Goal: Task Accomplishment & Management: Manage account settings

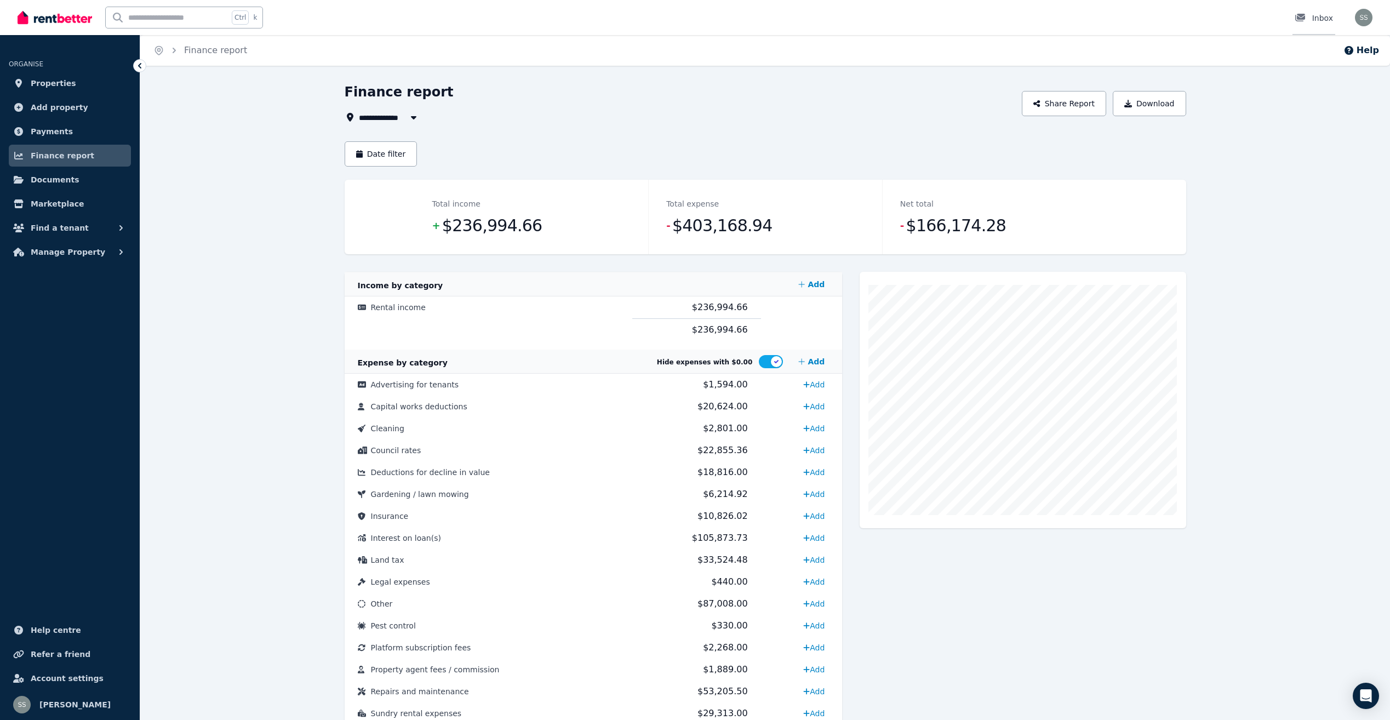
click at [1315, 13] on div "Inbox" at bounding box center [1314, 18] width 38 height 11
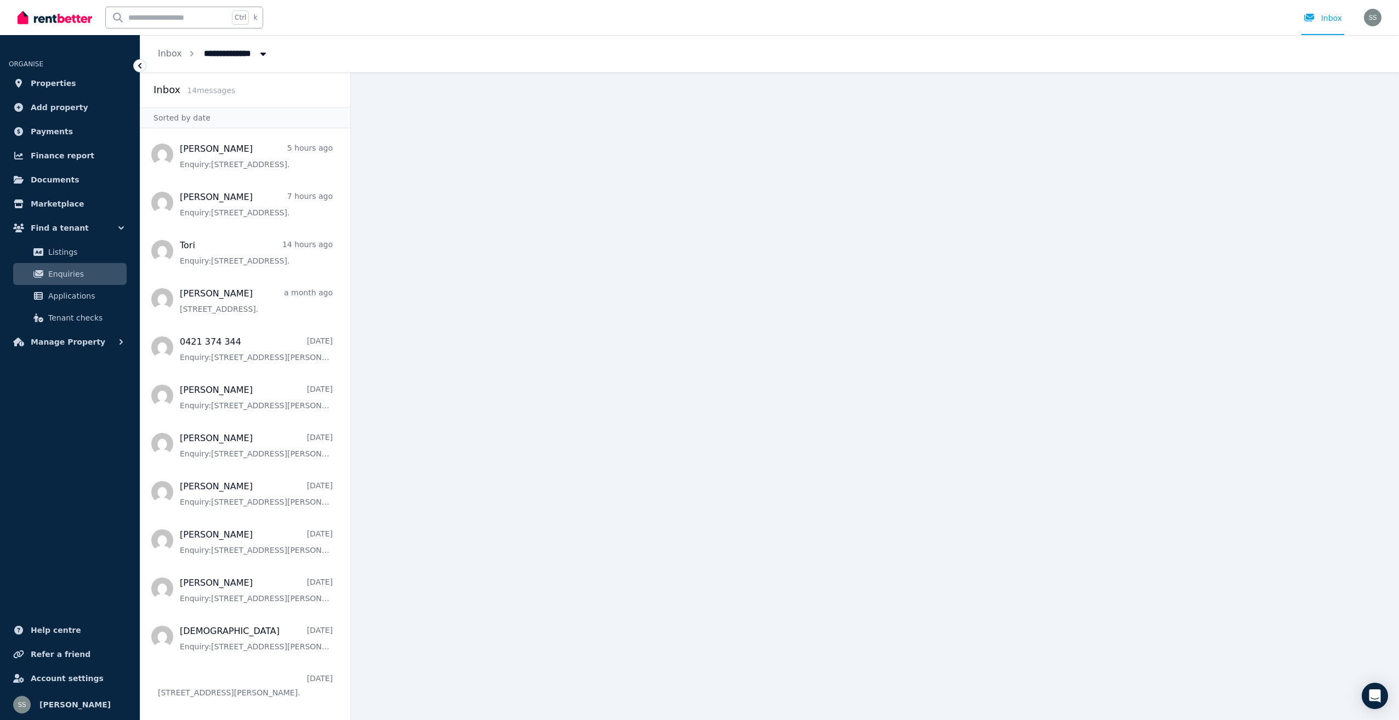
click at [55, 16] on img at bounding box center [55, 17] width 75 height 16
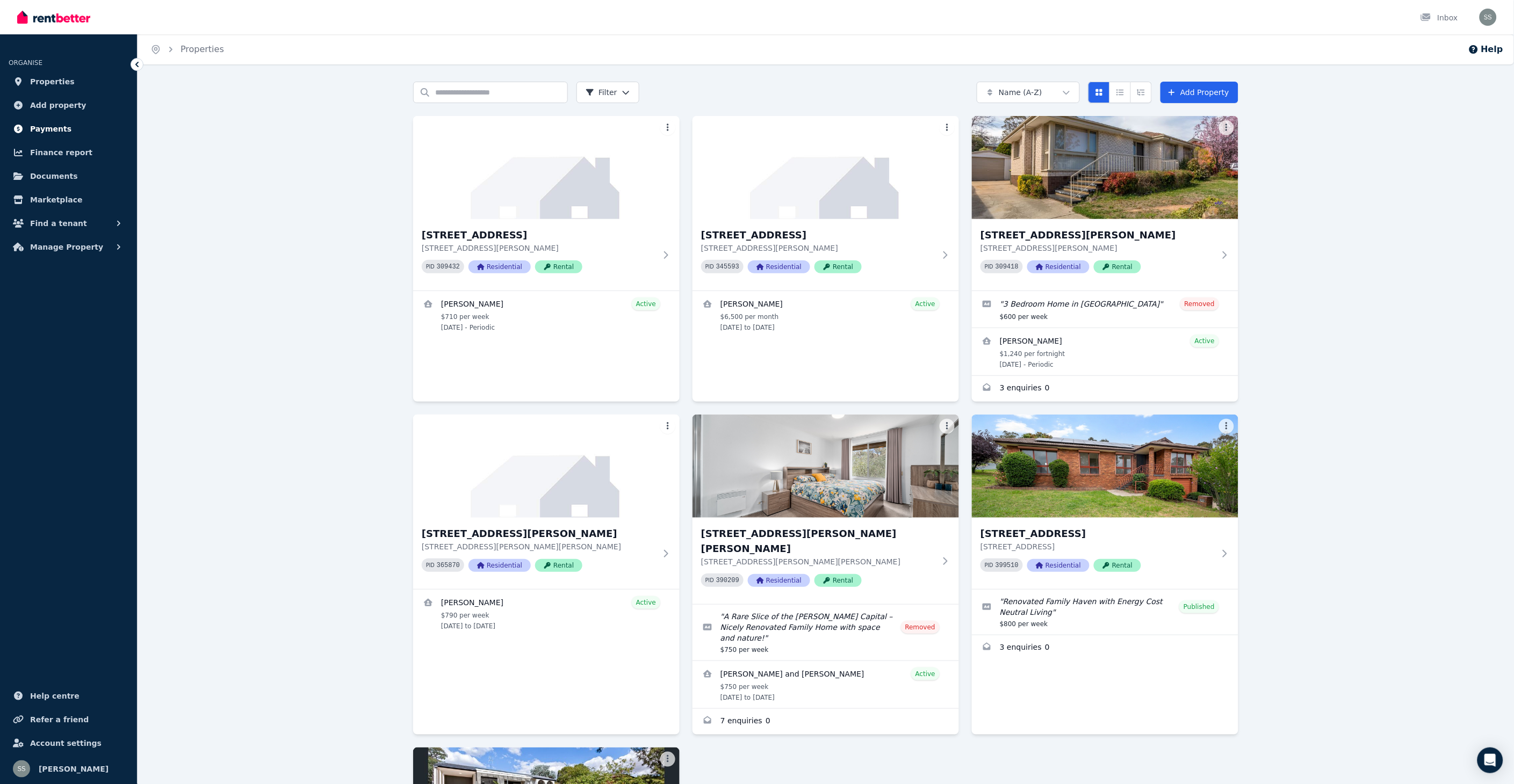
click at [43, 126] on span "Payments" at bounding box center [51, 128] width 41 height 13
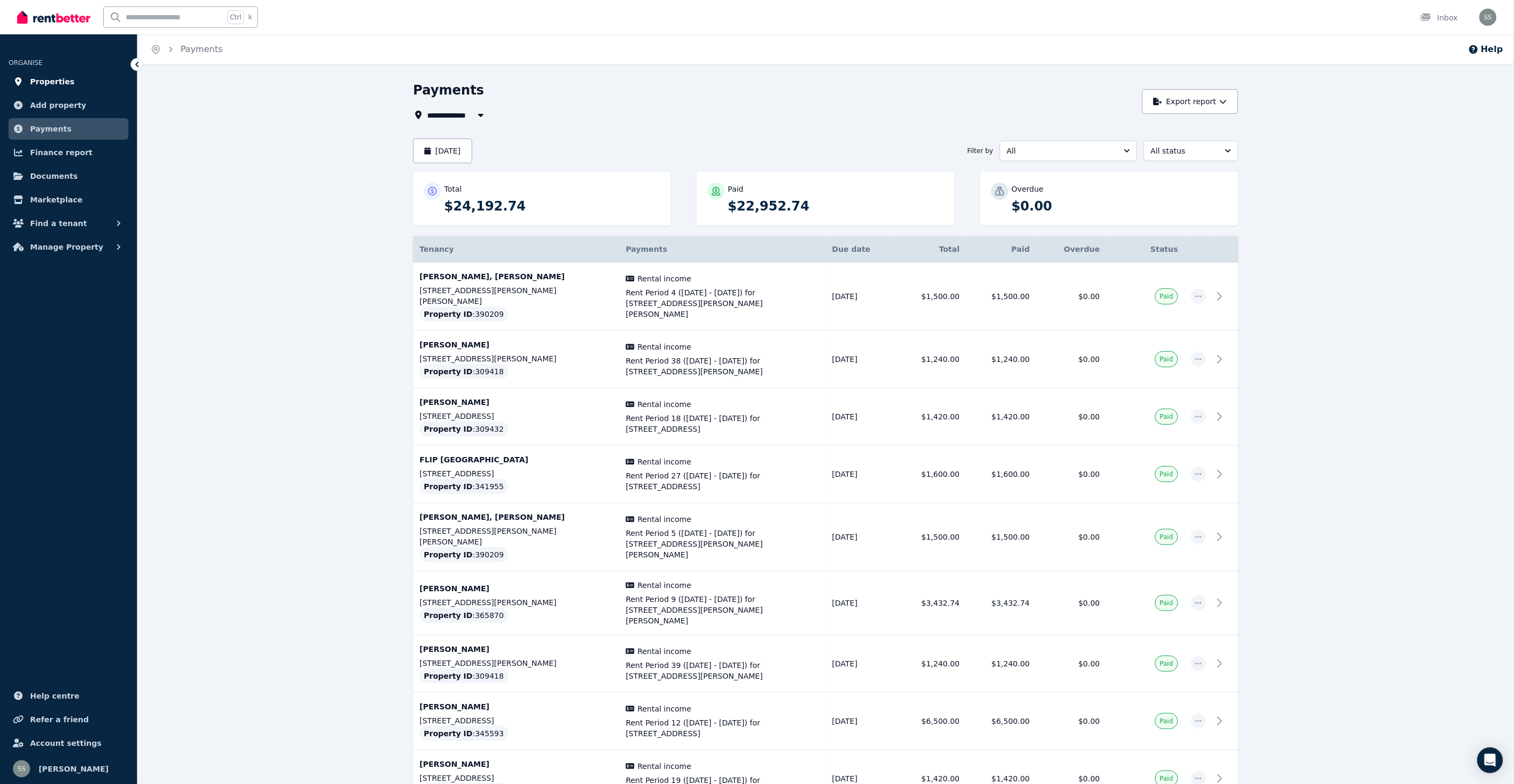
click at [41, 79] on span "Properties" at bounding box center [52, 81] width 44 height 13
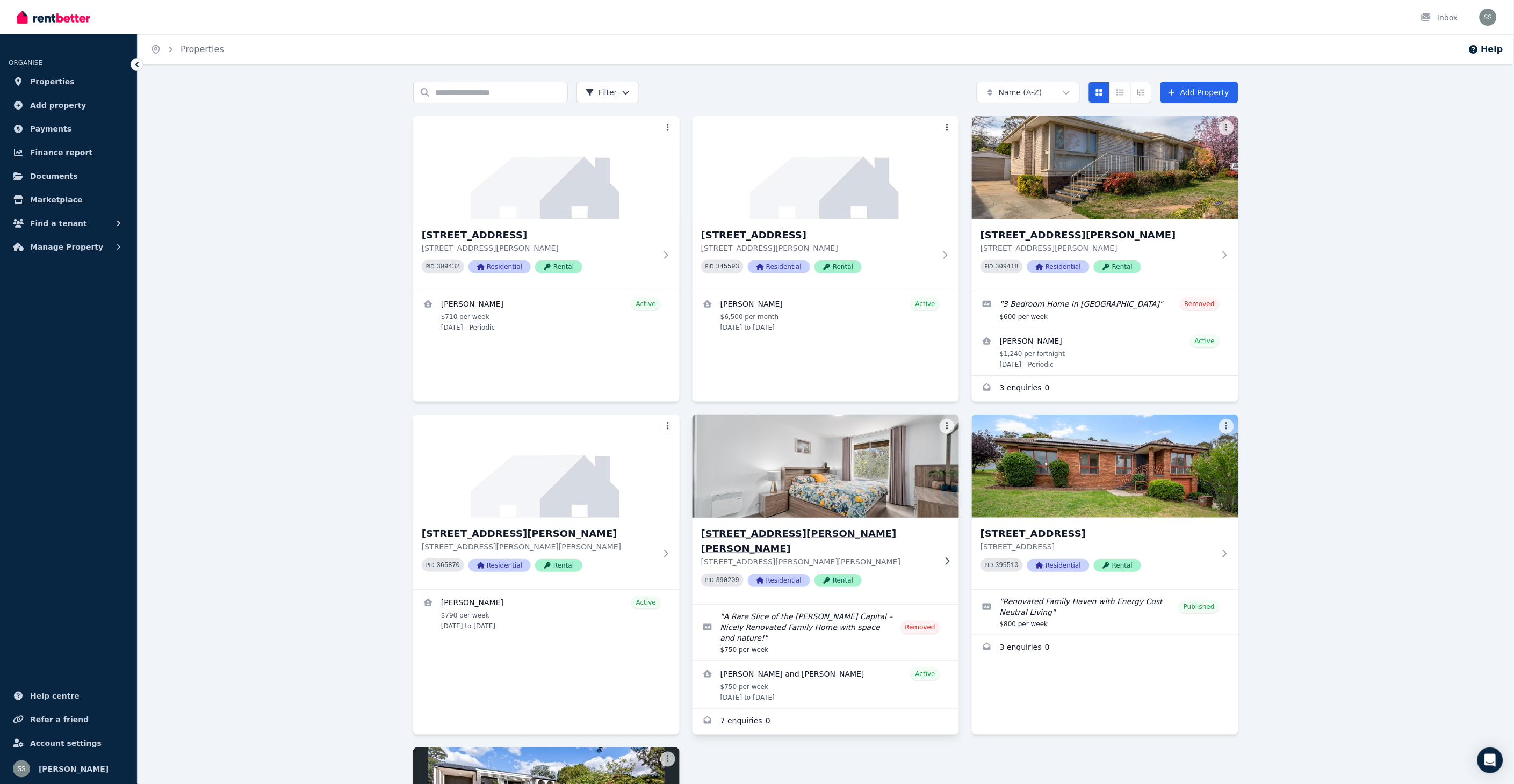
scroll to position [272, 0]
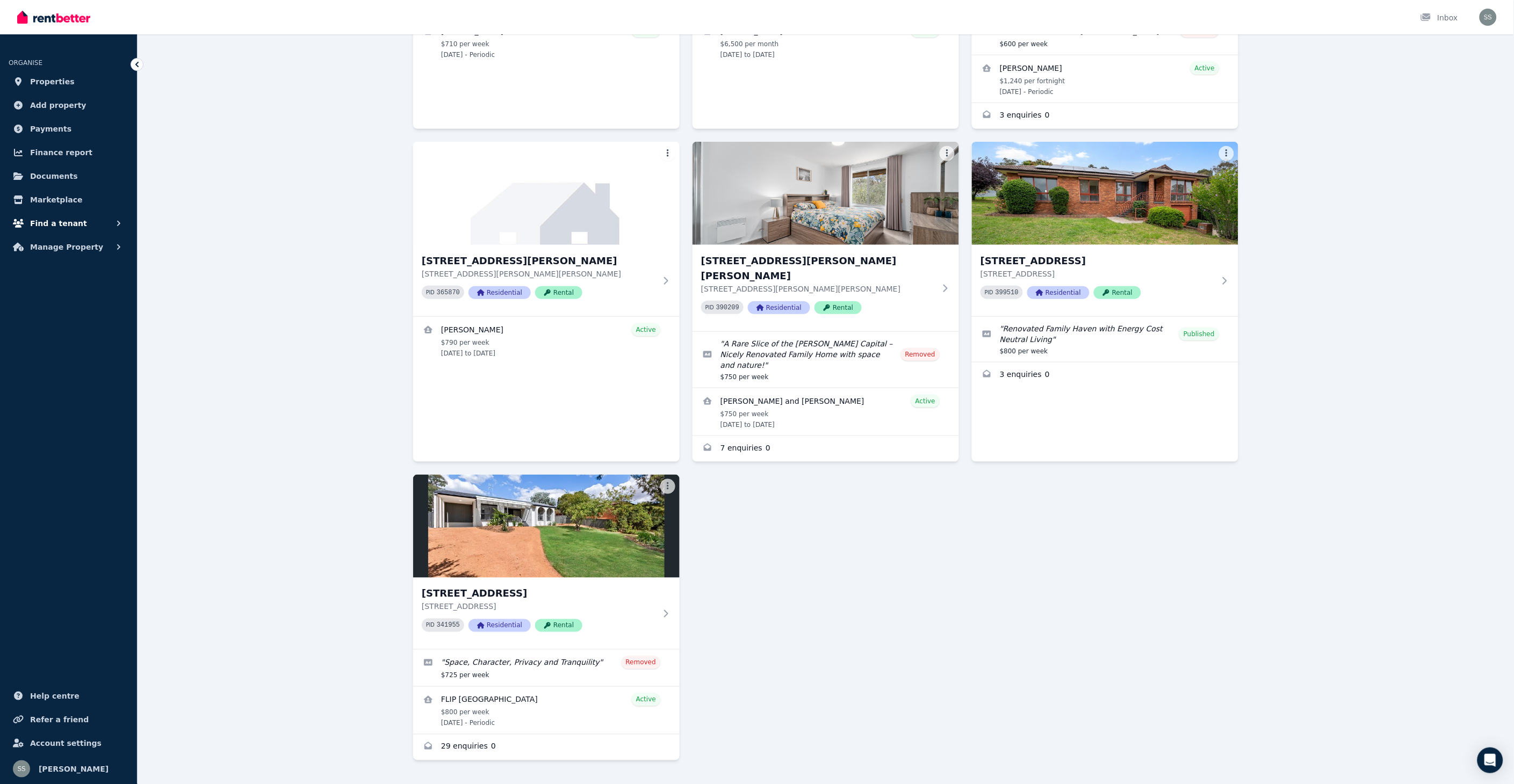
click at [44, 220] on span "Find a tenant" at bounding box center [59, 222] width 57 height 13
click at [57, 243] on span "Listings" at bounding box center [83, 247] width 73 height 13
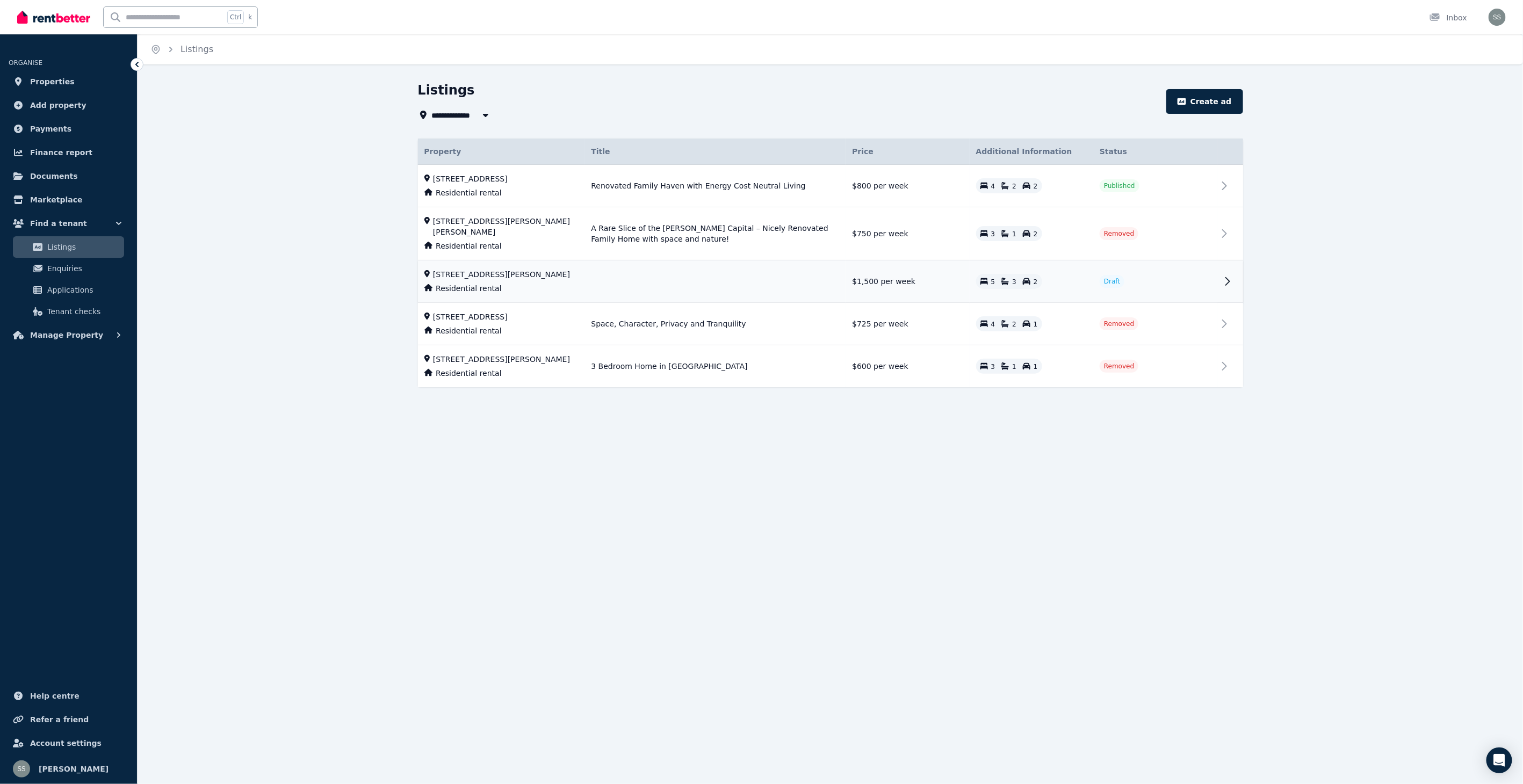
click at [647, 292] on td "Title not provided [STREET_ADDRESS] Residential rental 5 3 2 $1,500 per week Dr…" at bounding box center [714, 281] width 261 height 42
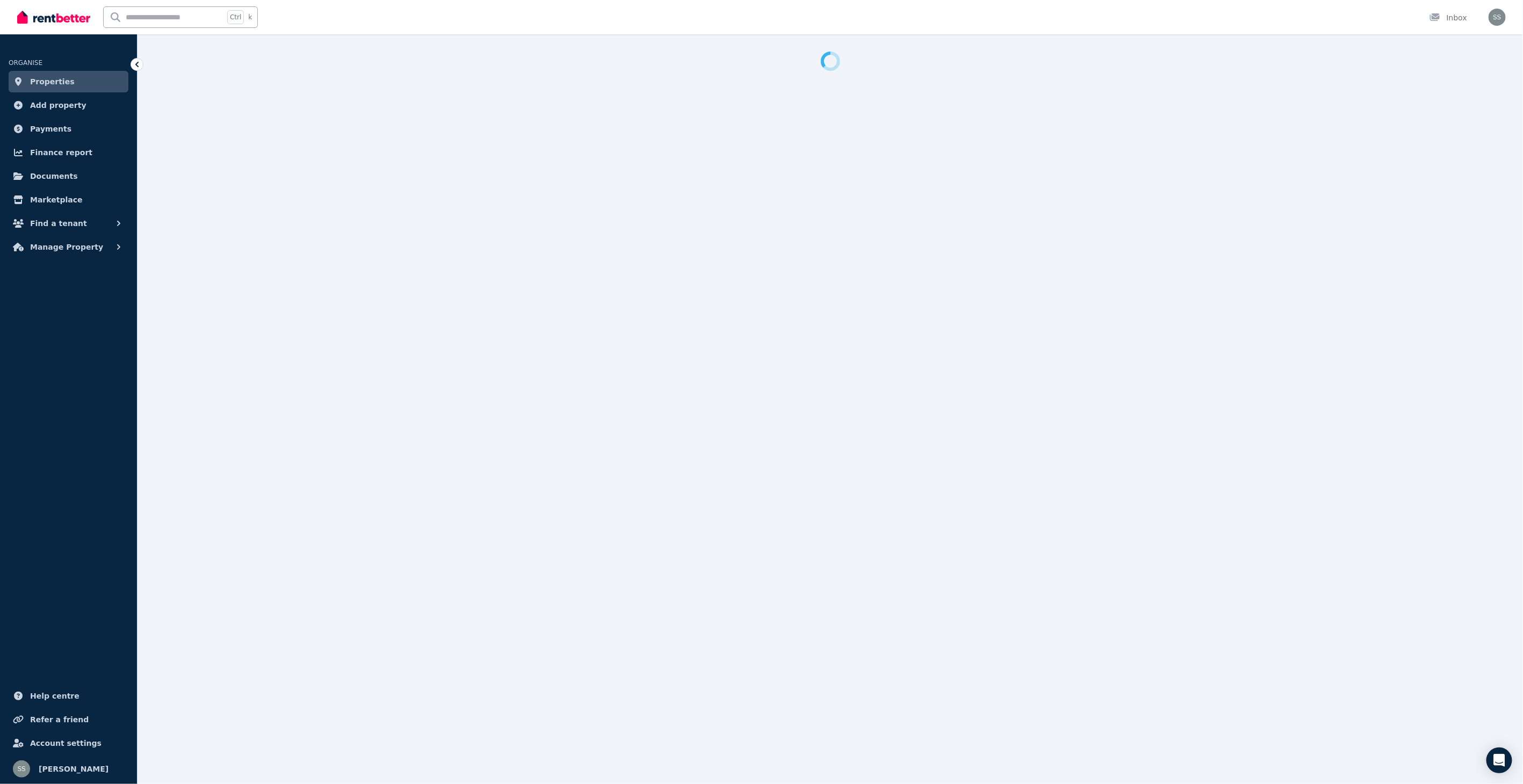
select select "***"
select select "**********"
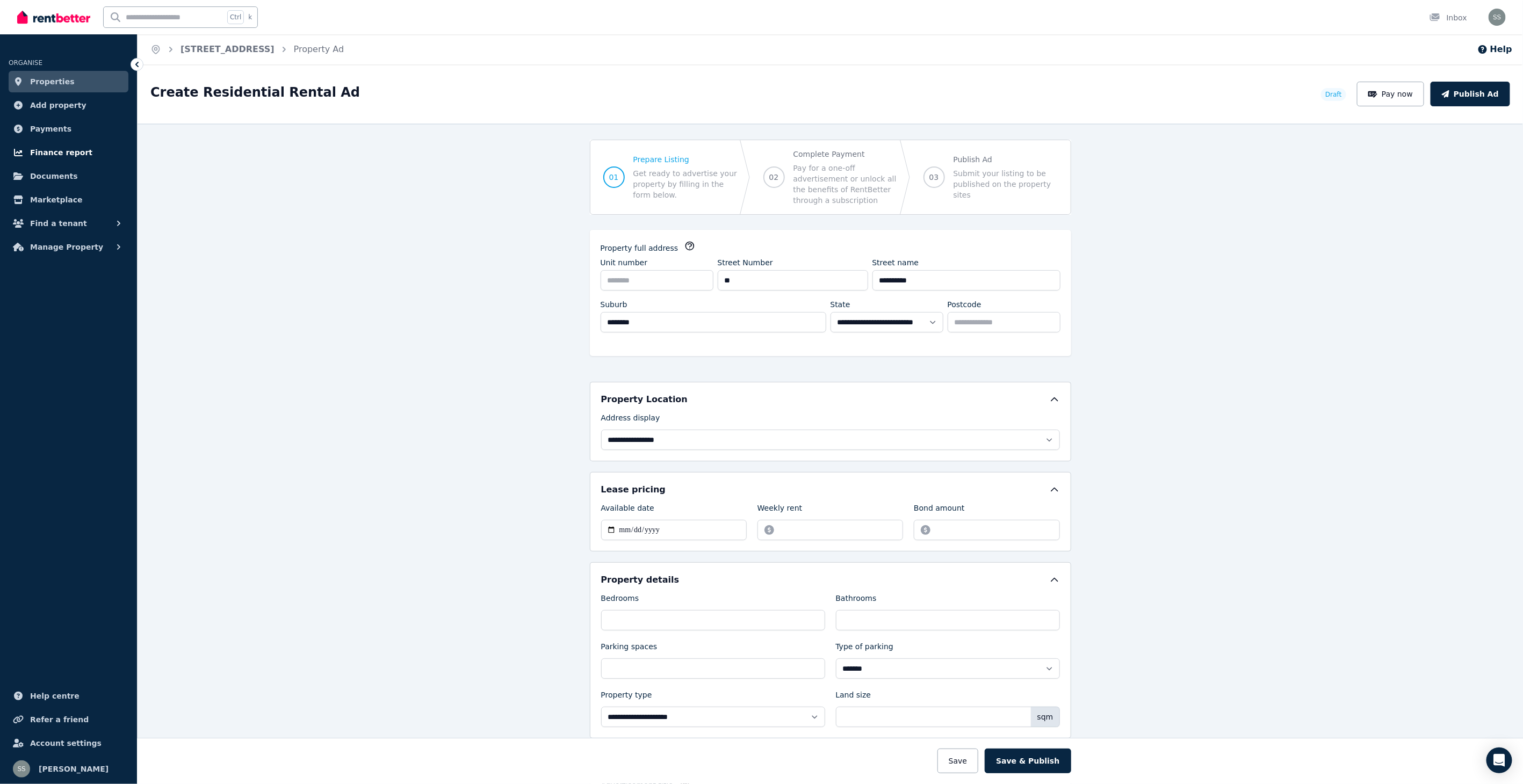
click at [49, 149] on span "Finance report" at bounding box center [62, 152] width 63 height 13
